Goal: Browse casually

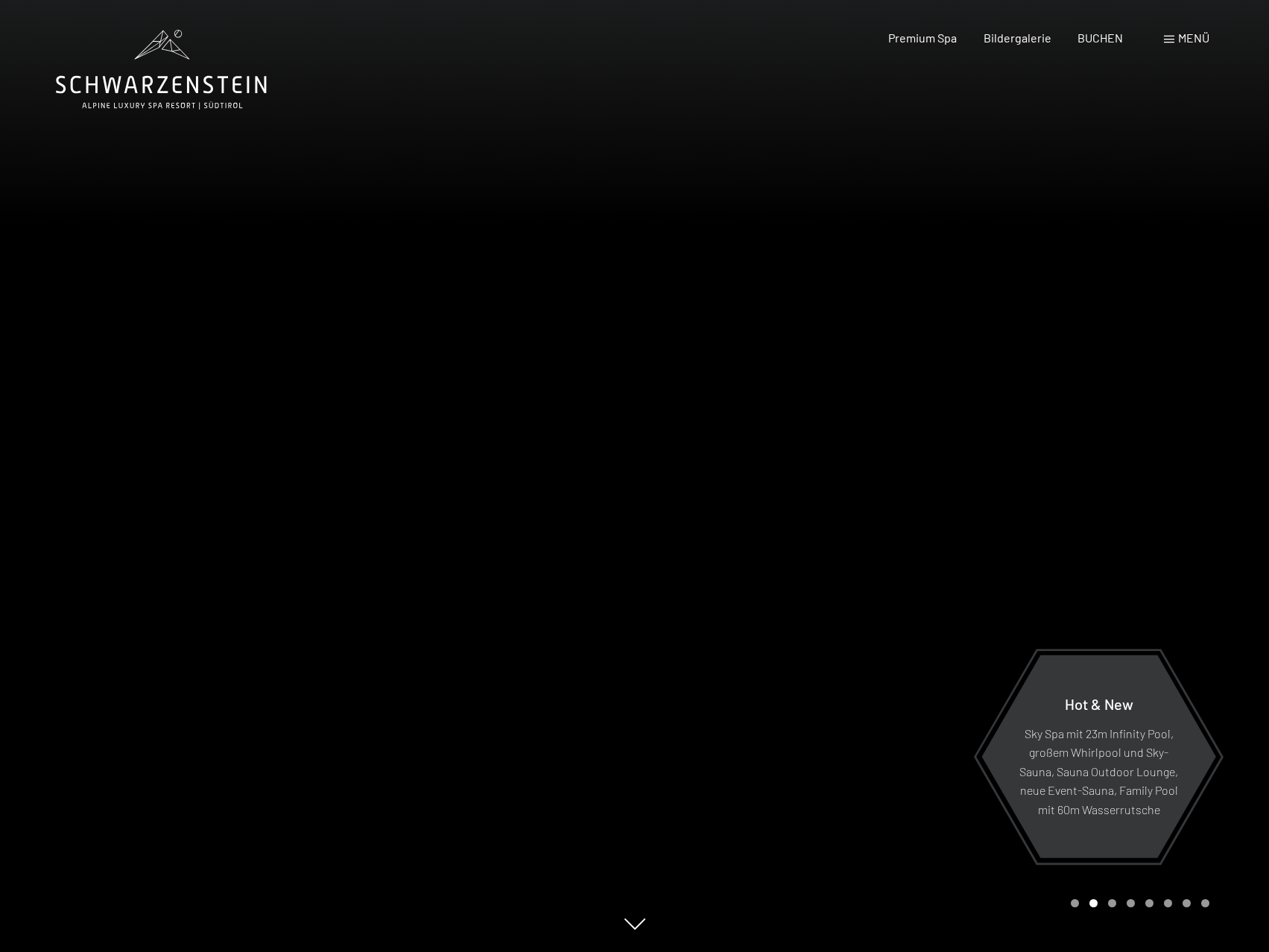
click at [1129, 490] on div at bounding box center [952, 476] width 635 height 952
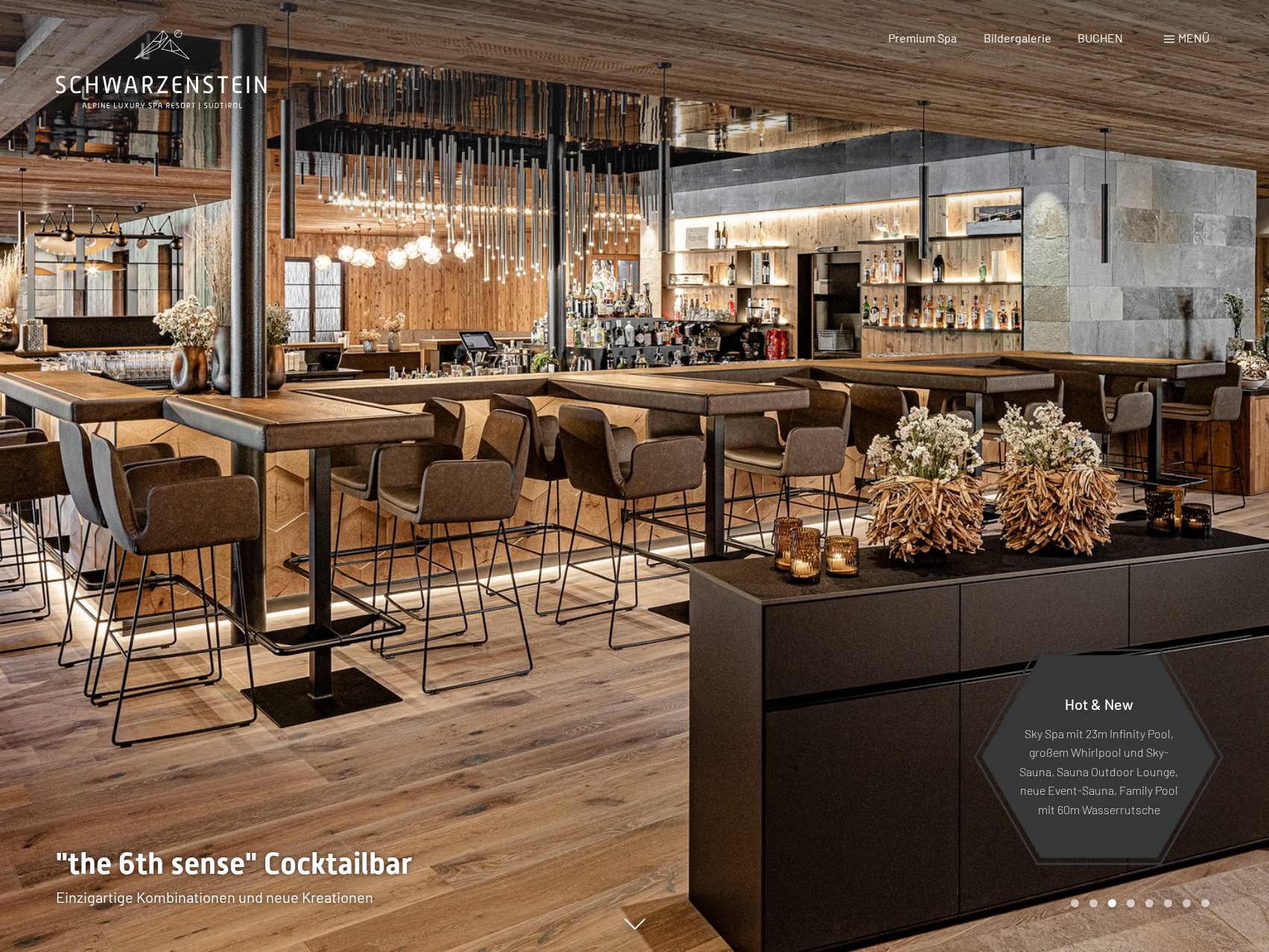
click at [1129, 490] on div at bounding box center [952, 476] width 635 height 952
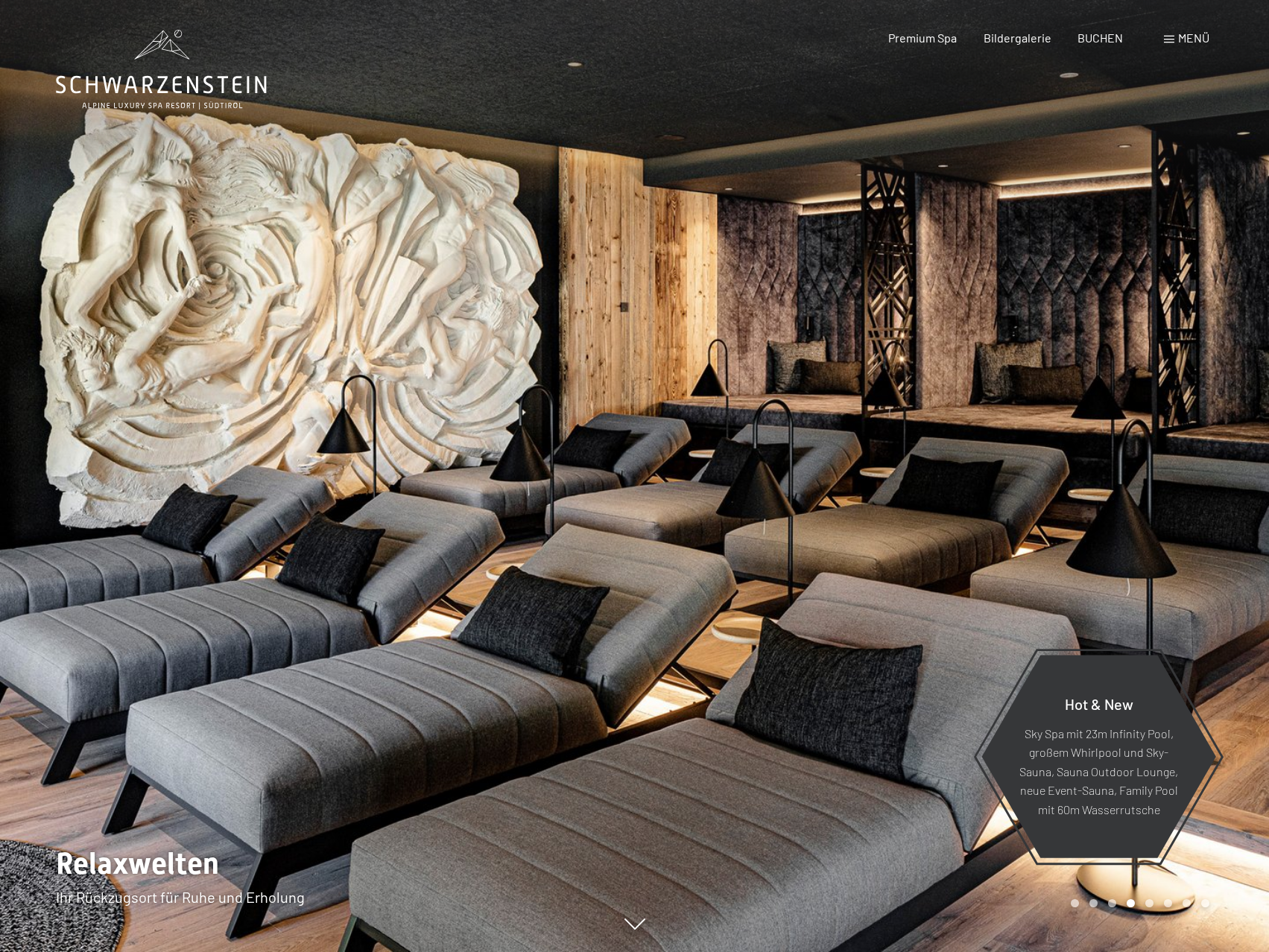
click at [1129, 490] on div at bounding box center [952, 476] width 635 height 952
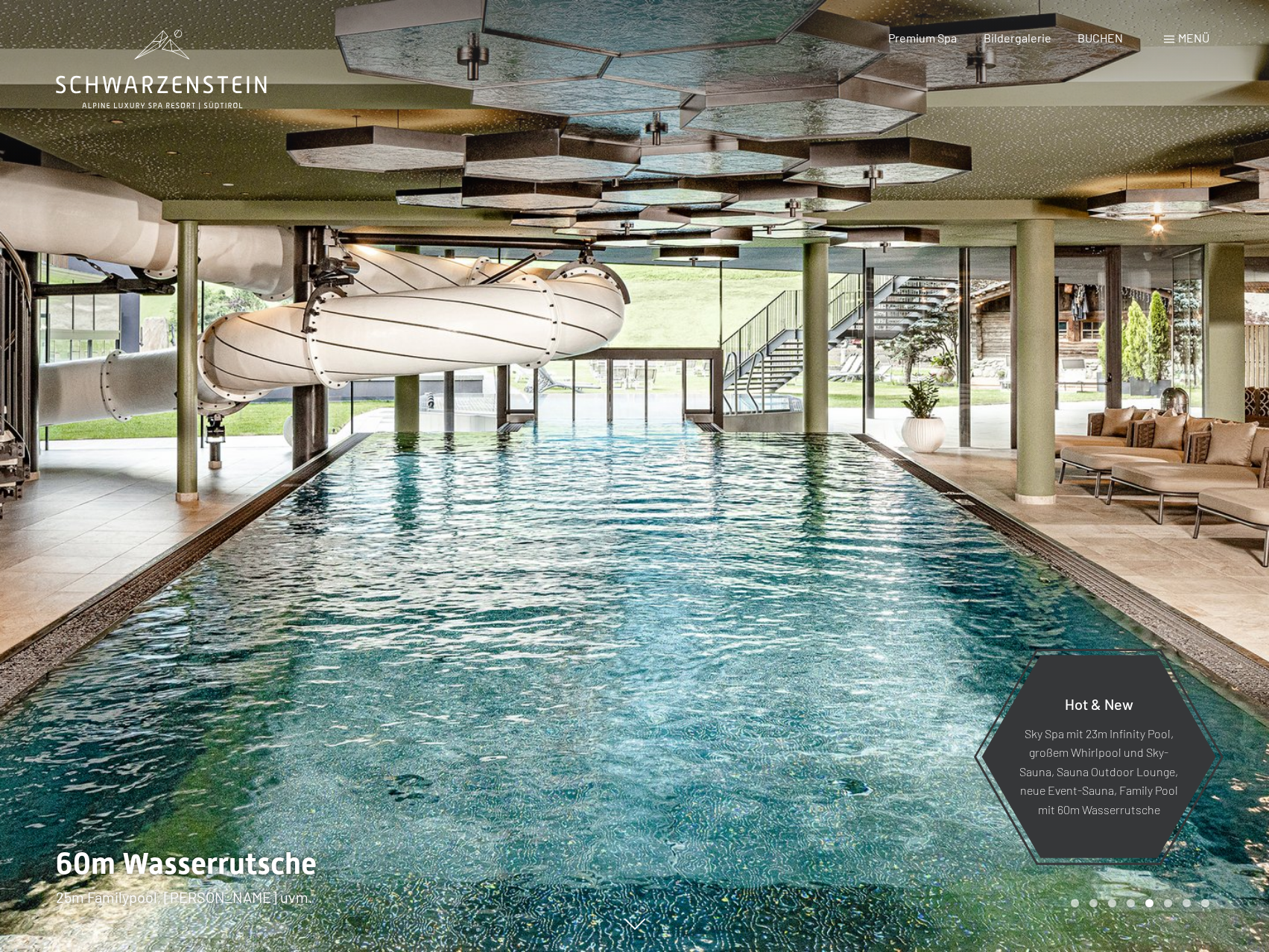
click at [117, 462] on div at bounding box center [317, 476] width 635 height 952
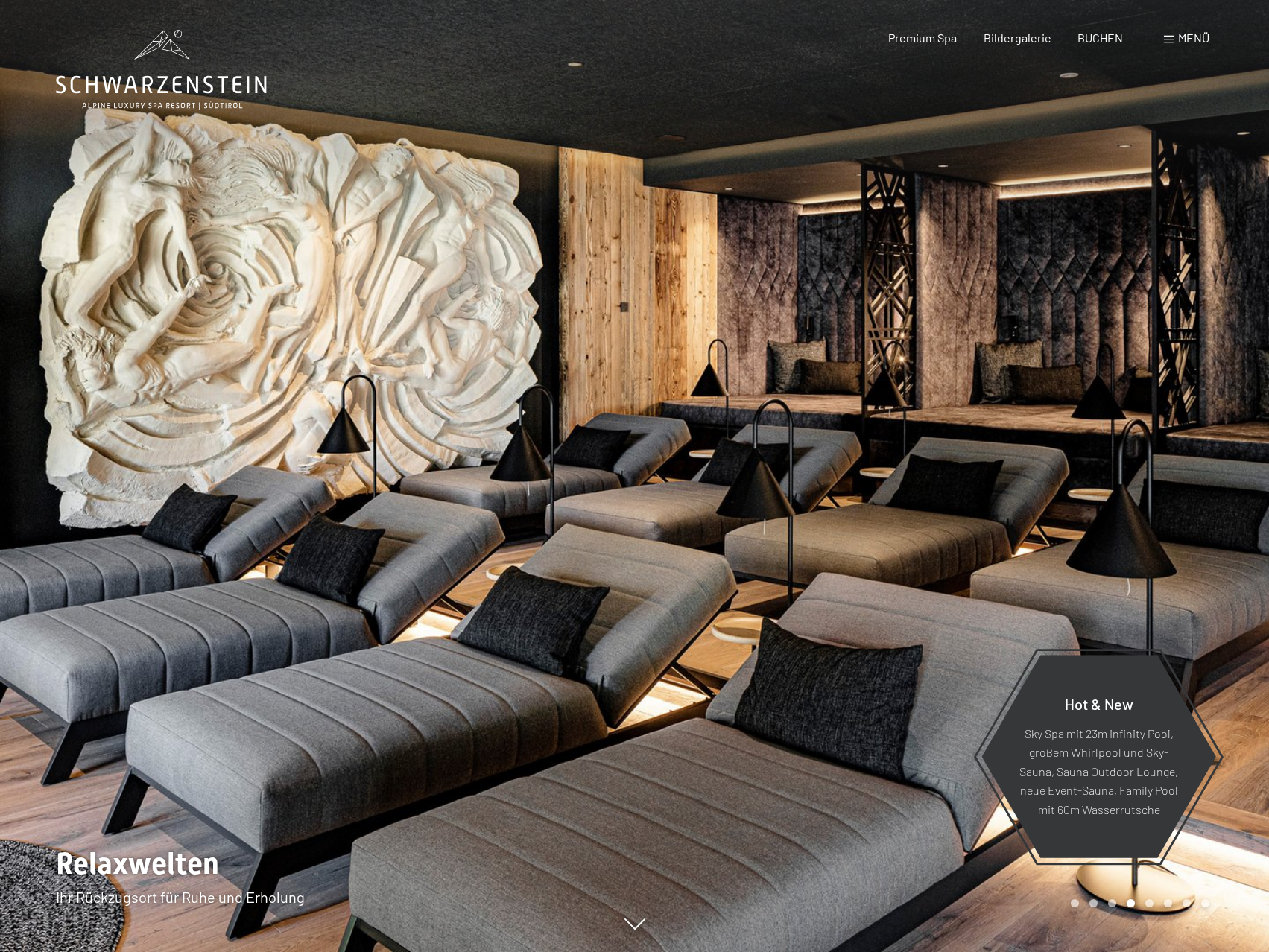
click at [1199, 390] on div at bounding box center [952, 476] width 635 height 952
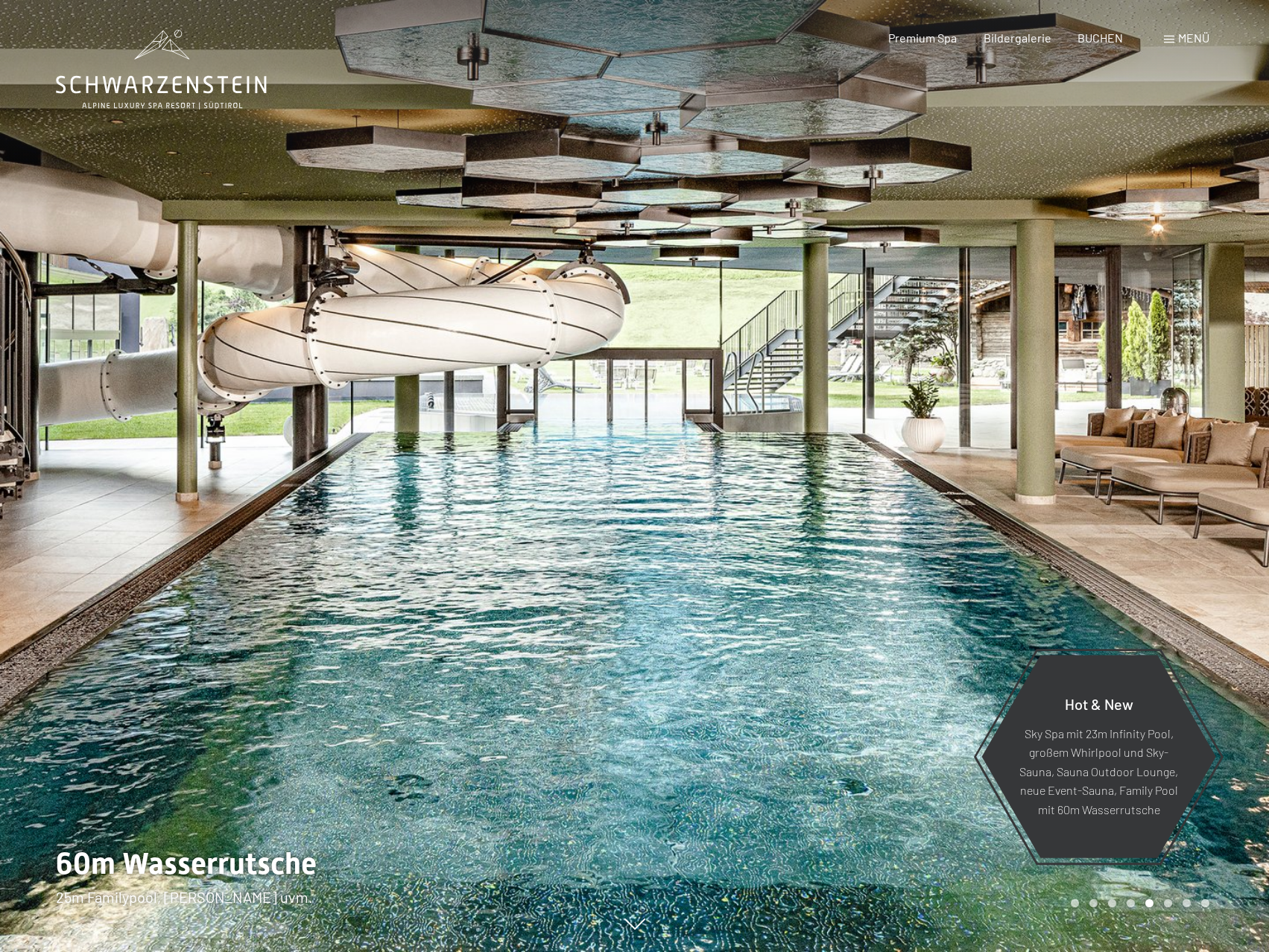
click at [1199, 390] on div at bounding box center [952, 476] width 635 height 952
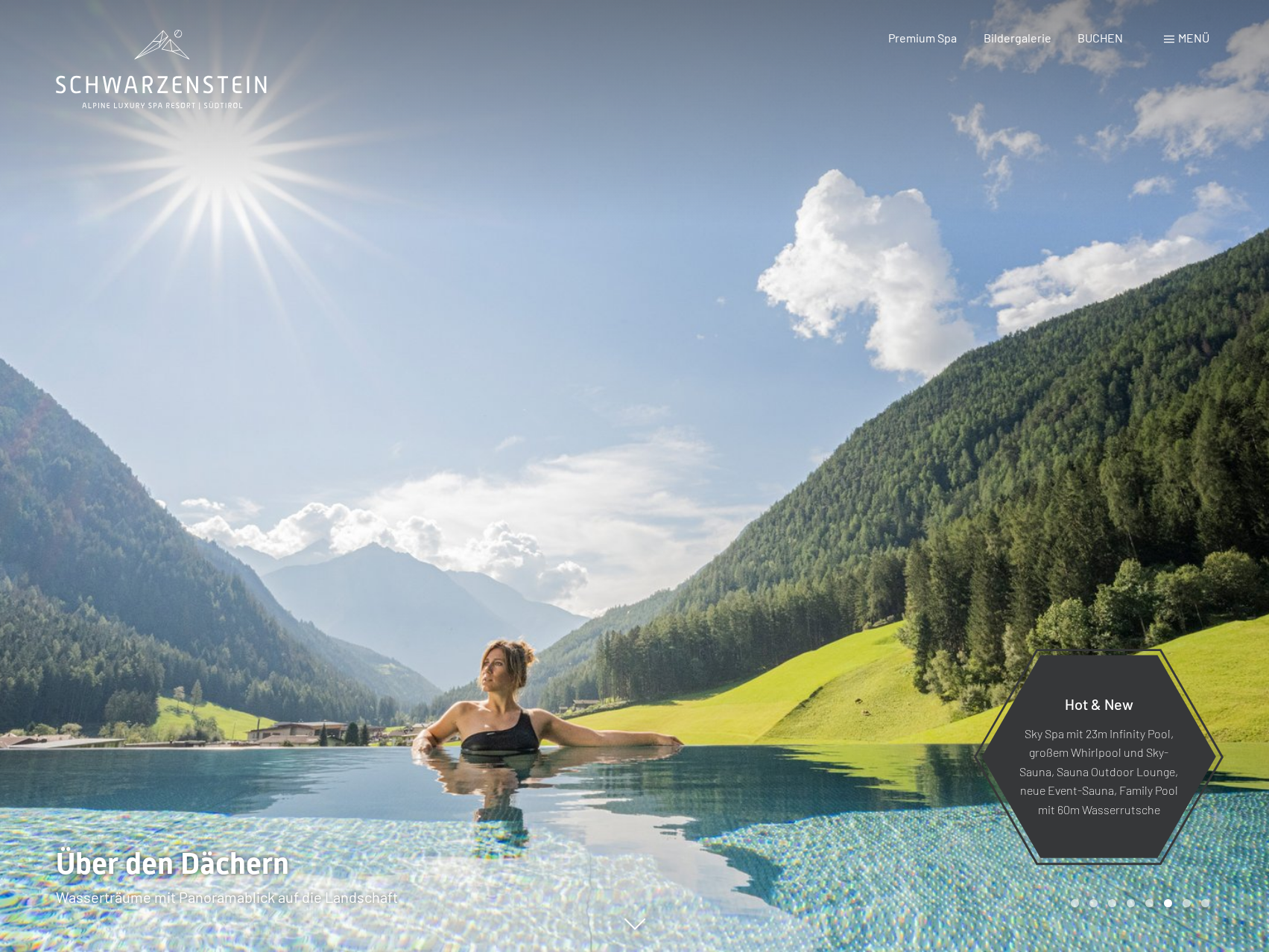
click at [1199, 390] on div at bounding box center [952, 476] width 635 height 952
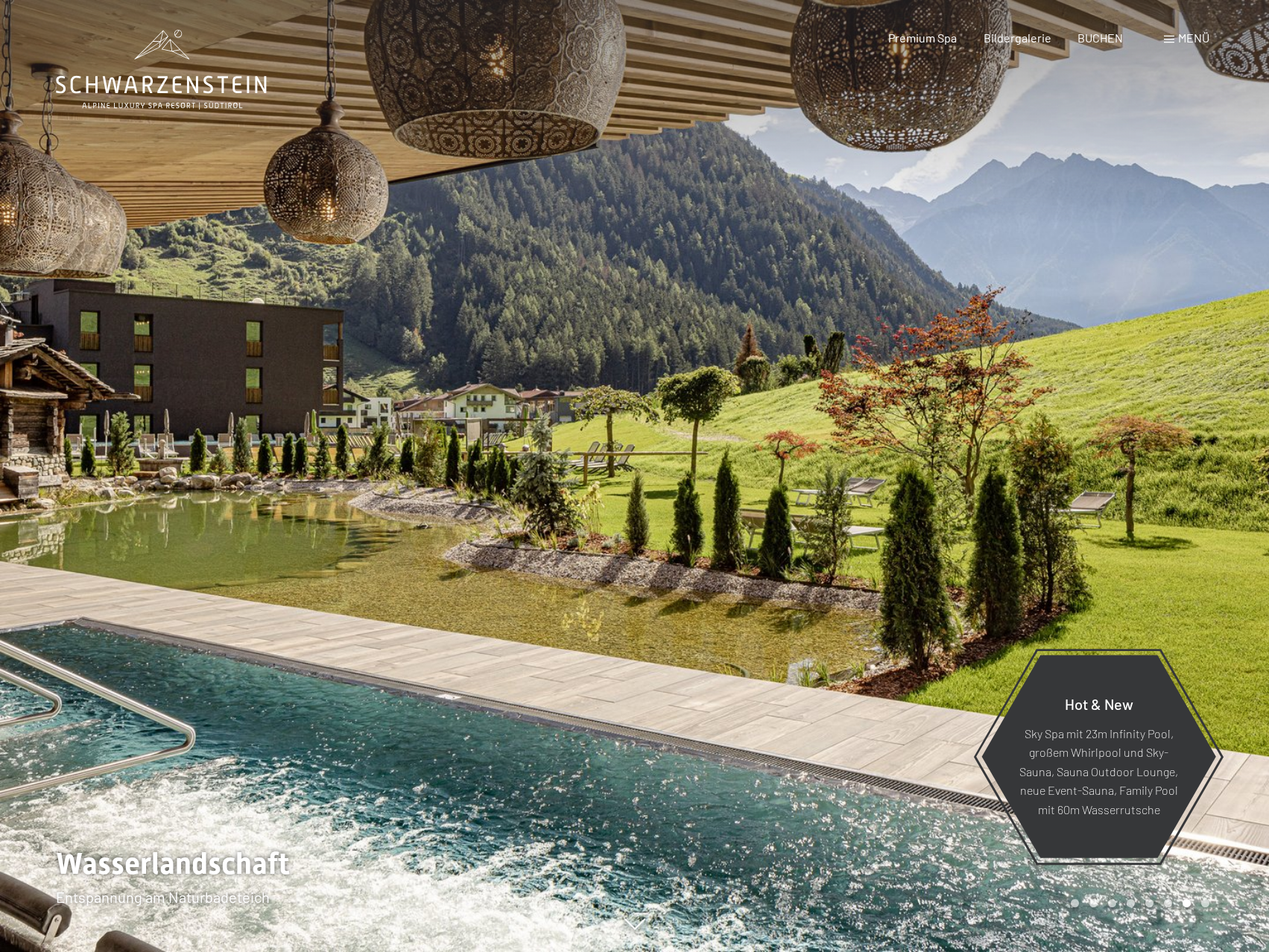
click at [1199, 390] on div at bounding box center [952, 476] width 635 height 952
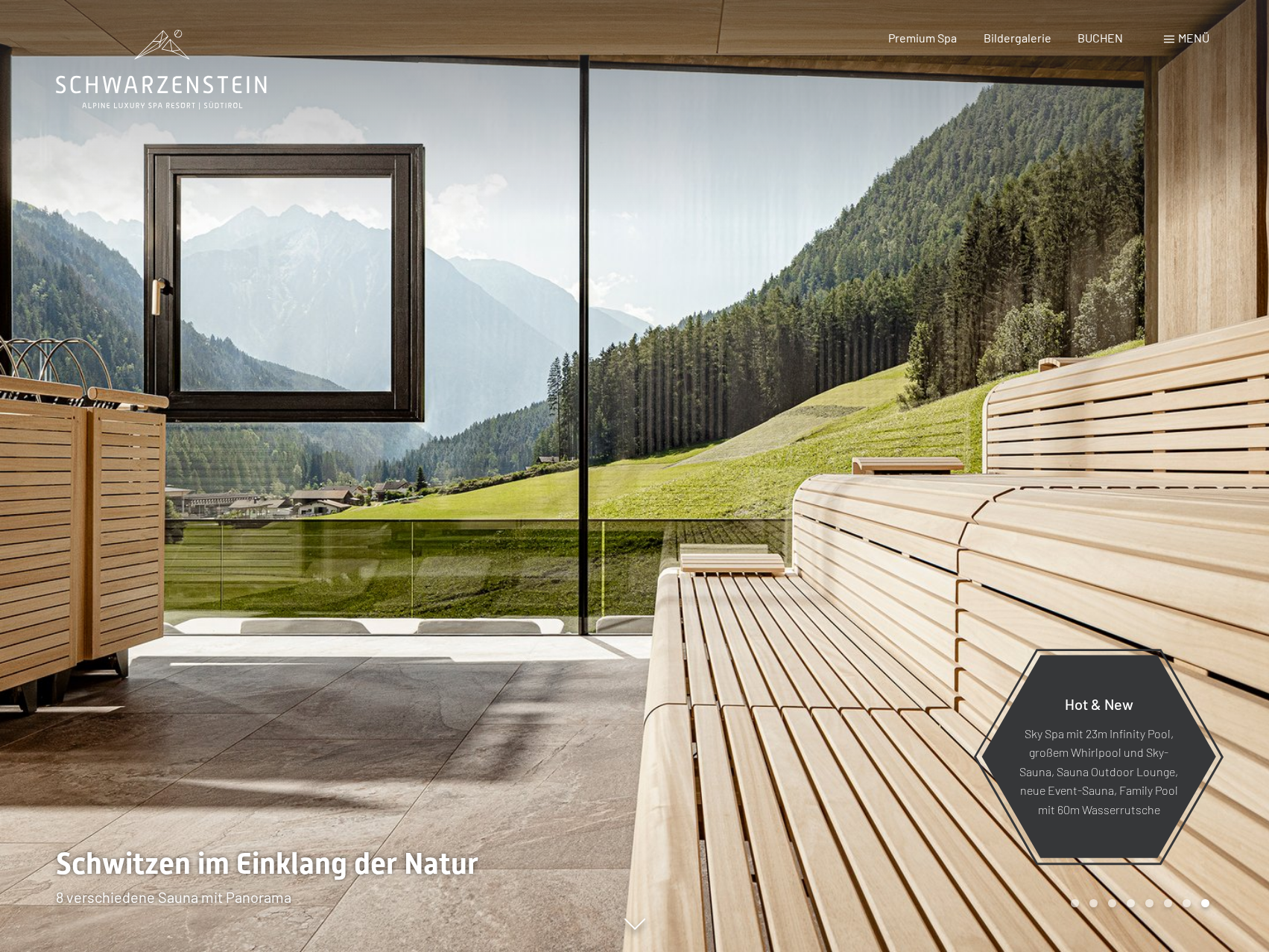
click at [1146, 391] on div at bounding box center [952, 476] width 635 height 952
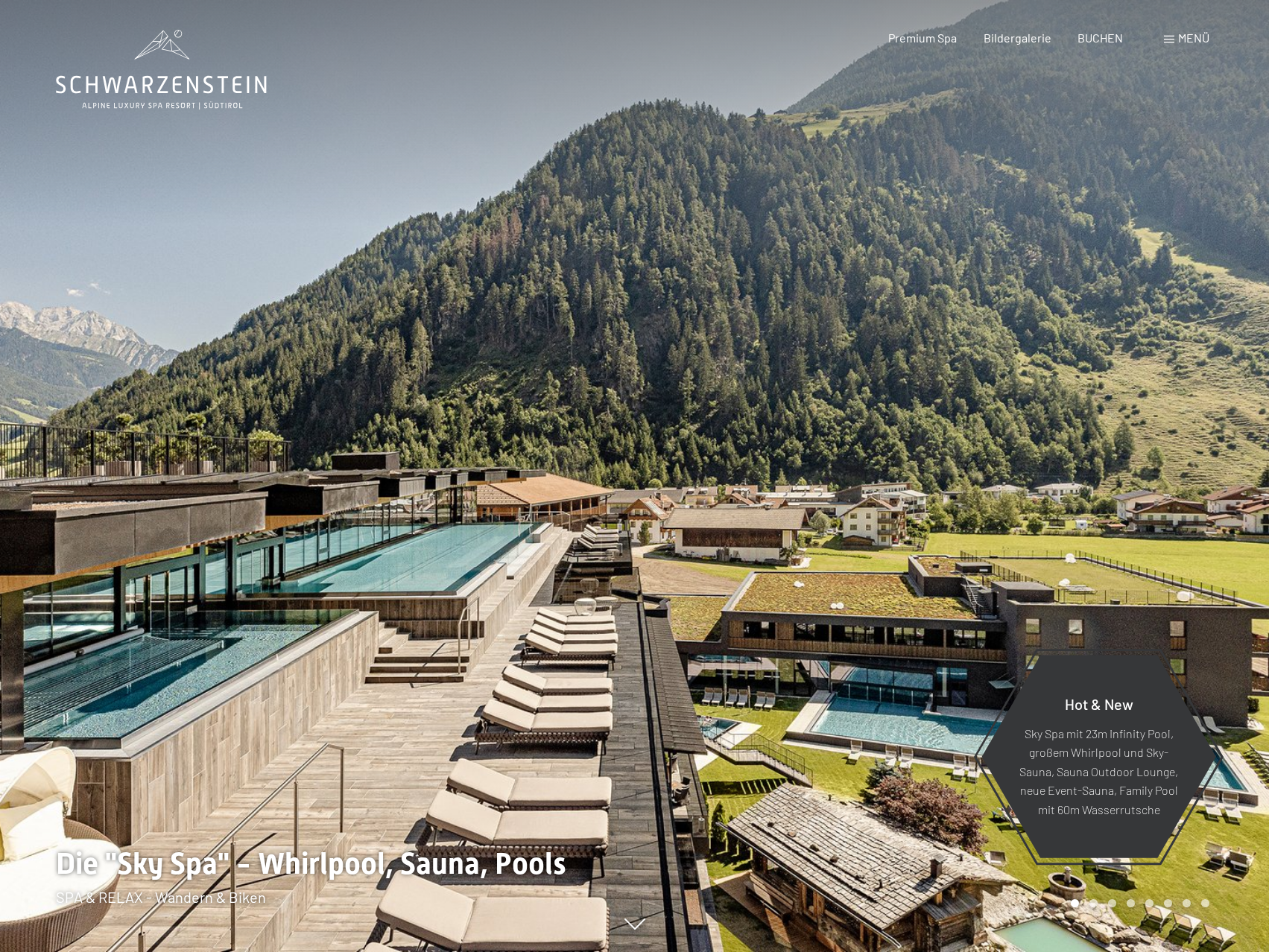
click at [1146, 391] on div at bounding box center [952, 476] width 635 height 952
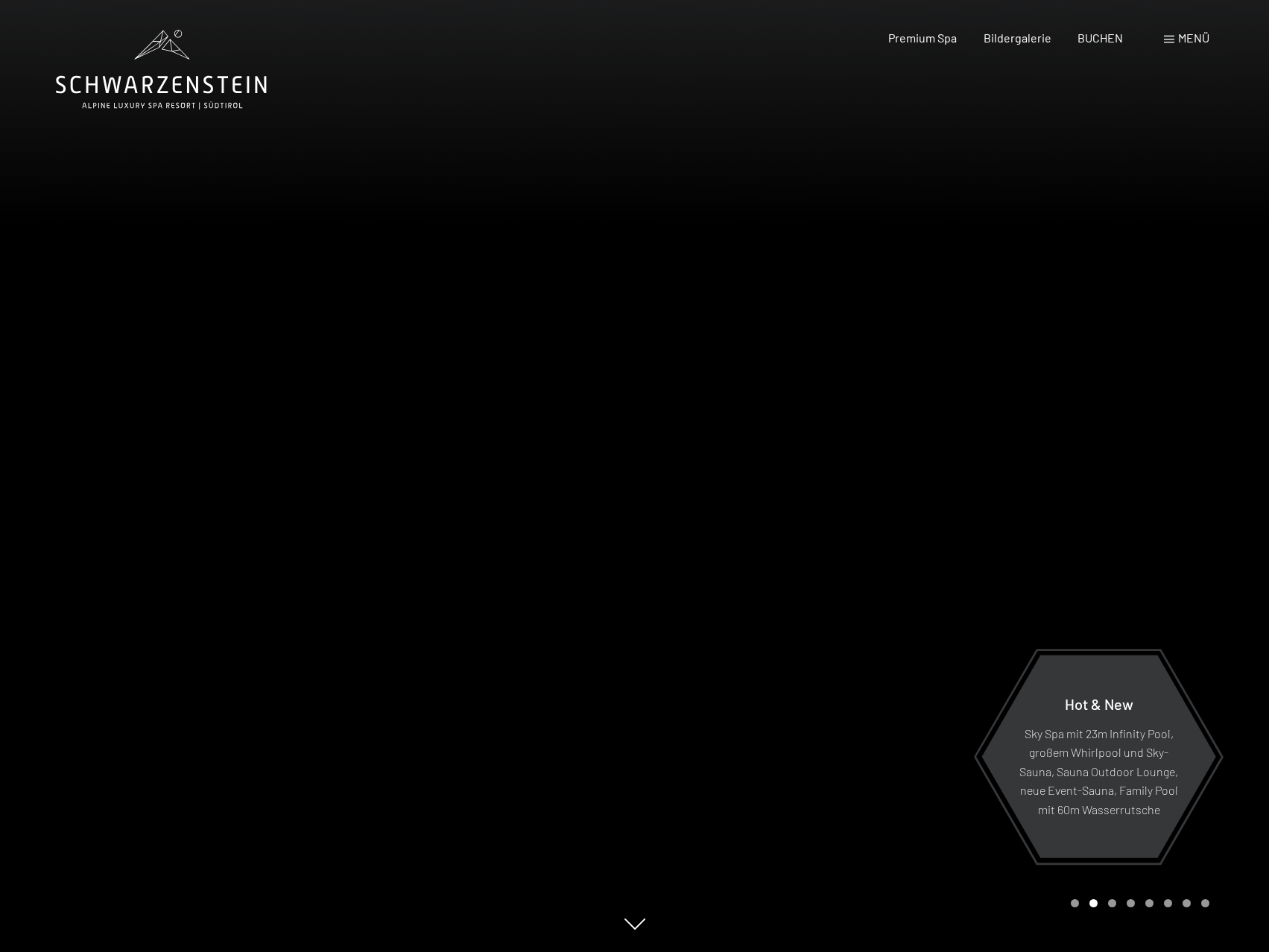
click at [1146, 391] on div at bounding box center [952, 476] width 635 height 952
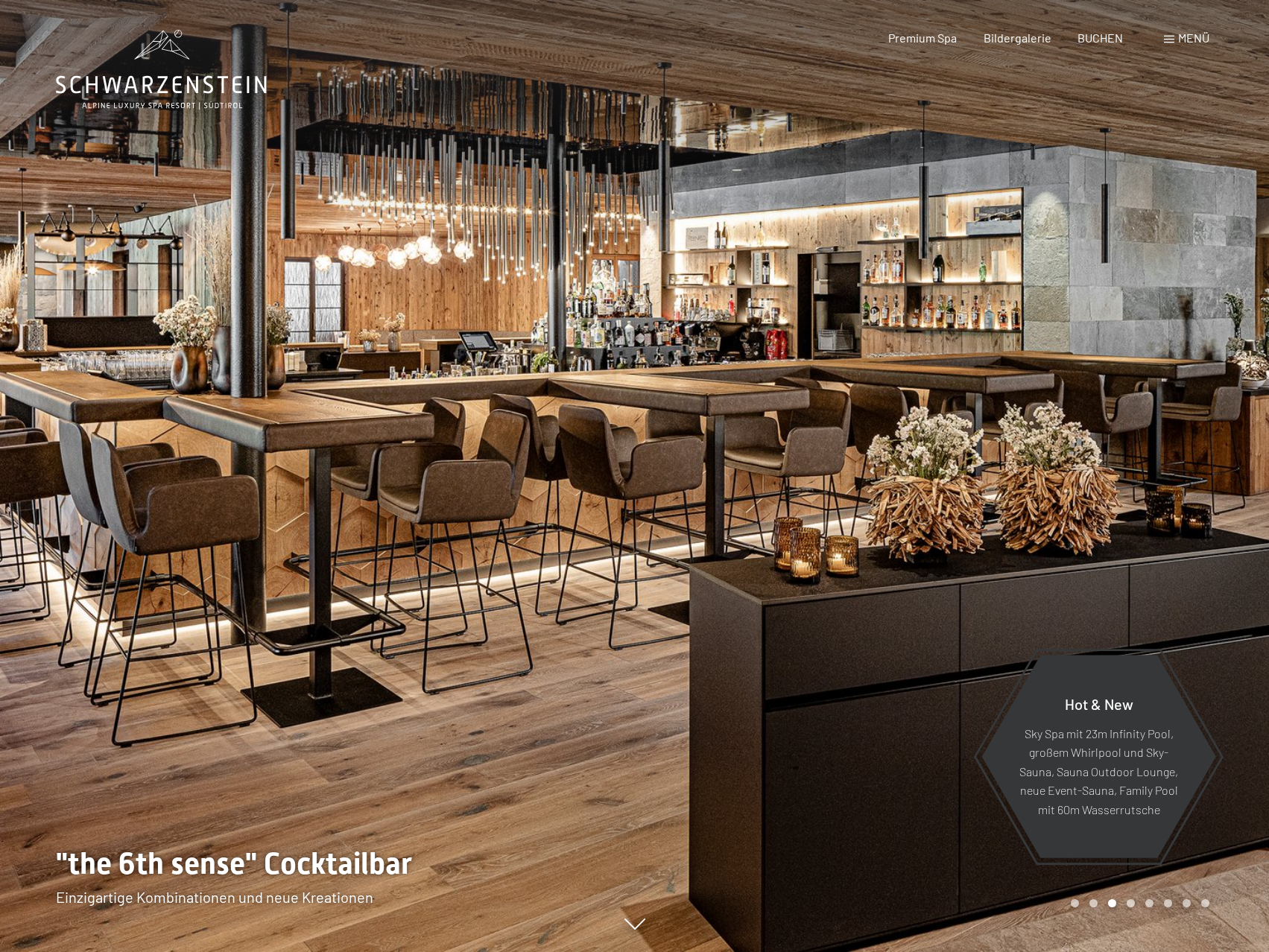
click at [1146, 391] on div at bounding box center [952, 476] width 635 height 952
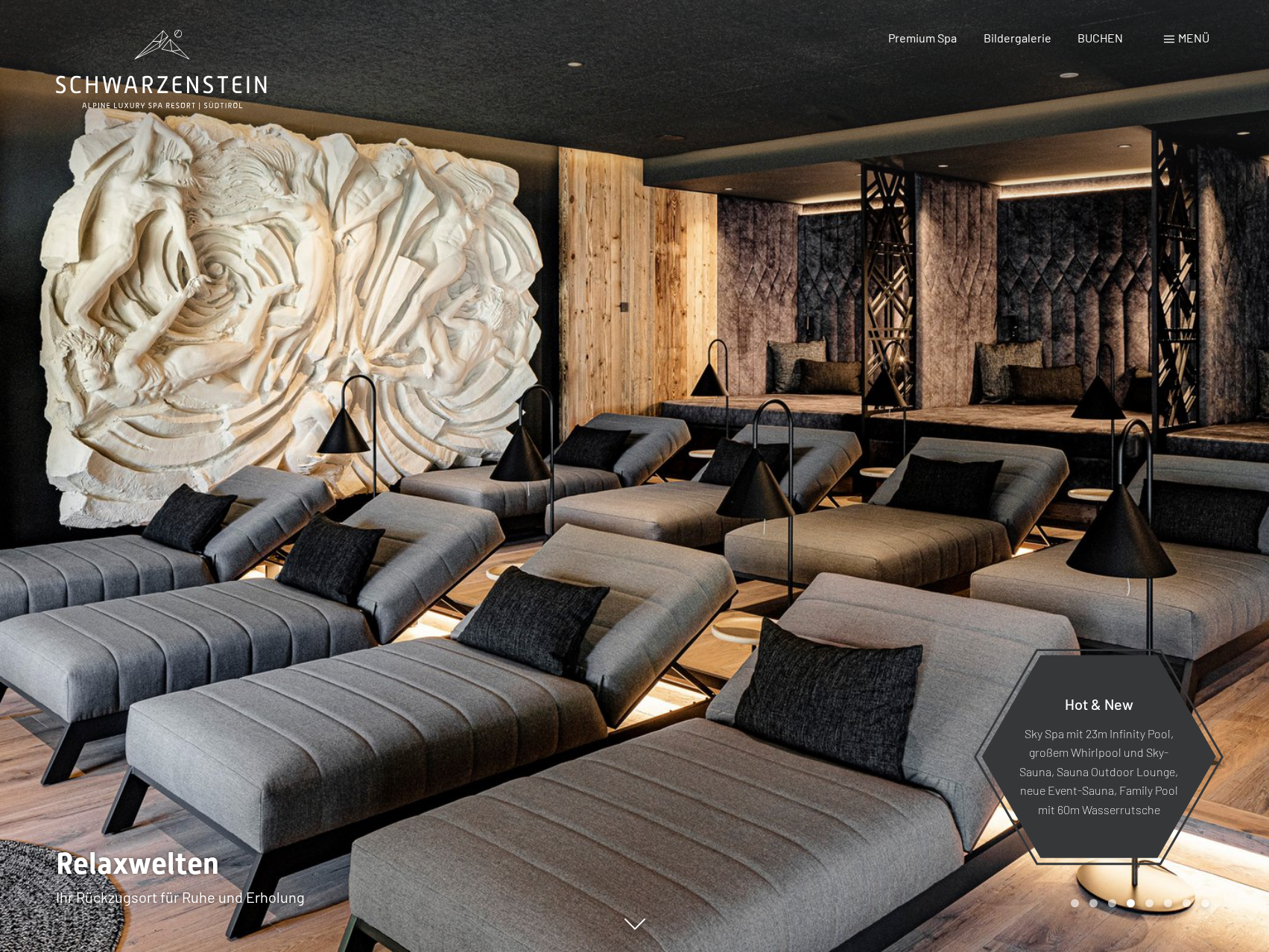
click at [1146, 391] on div at bounding box center [952, 476] width 635 height 952
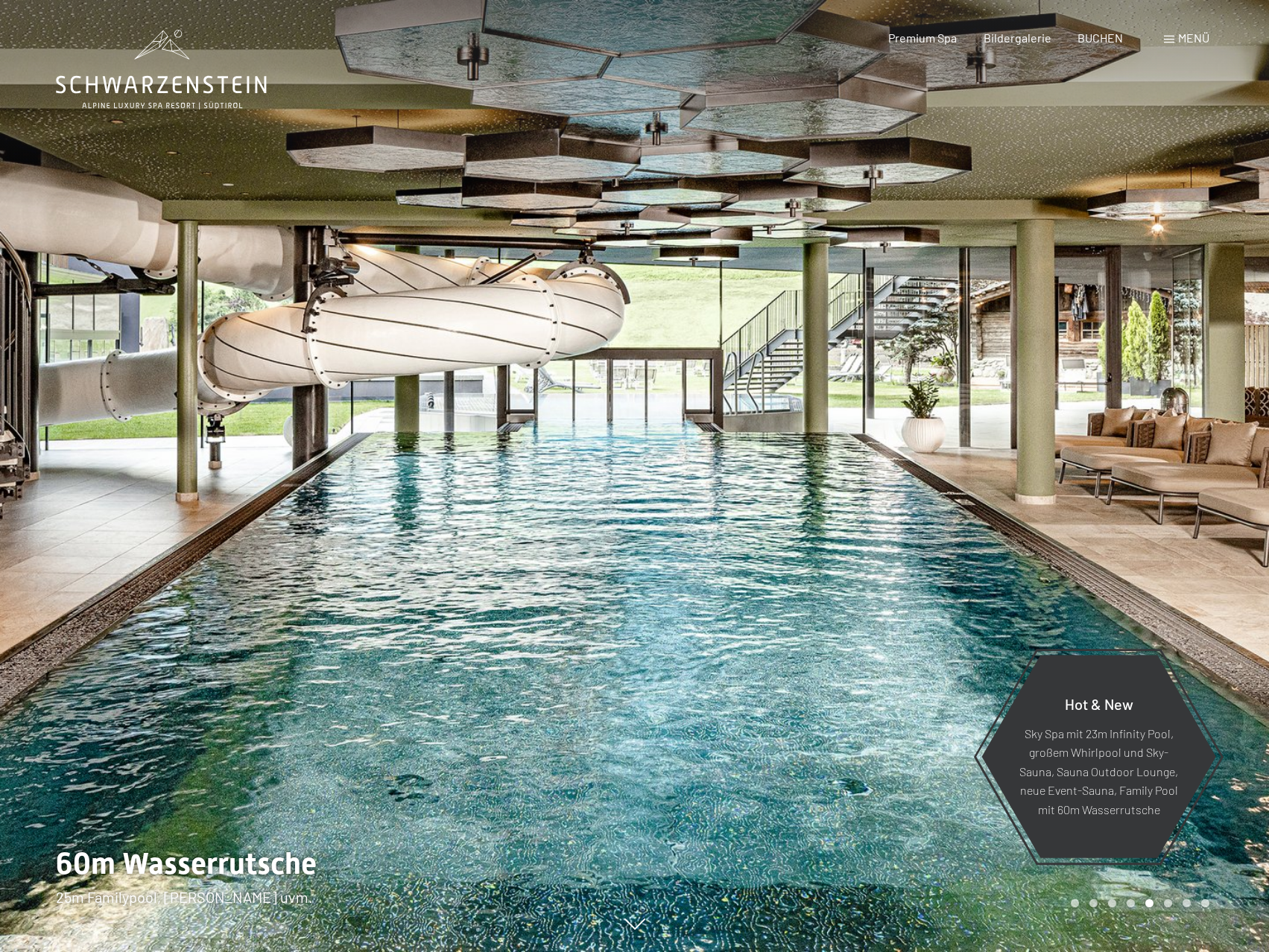
click at [1146, 391] on div at bounding box center [952, 476] width 635 height 952
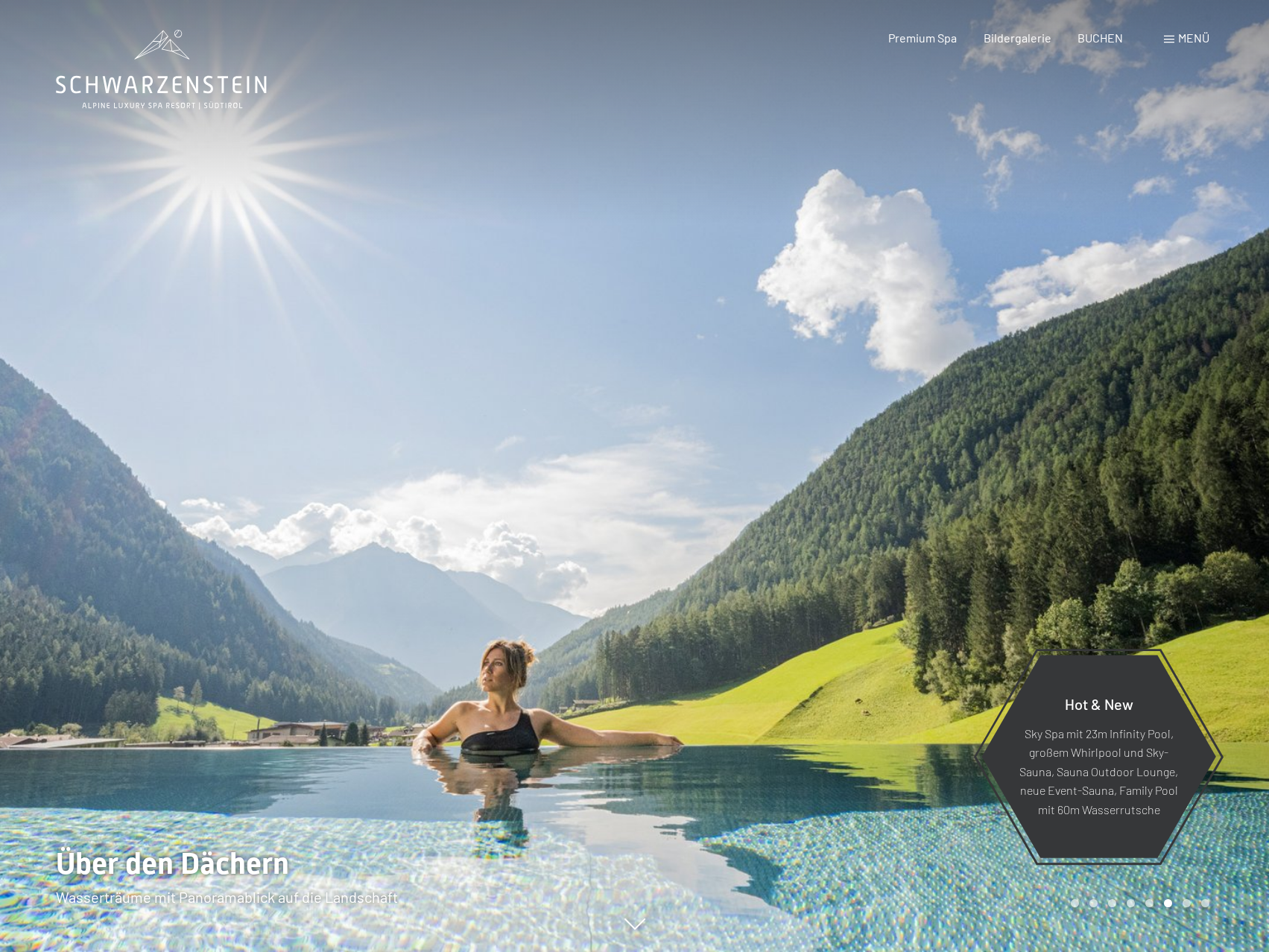
click at [1146, 391] on div at bounding box center [952, 476] width 635 height 952
